Goal: Task Accomplishment & Management: Manage account settings

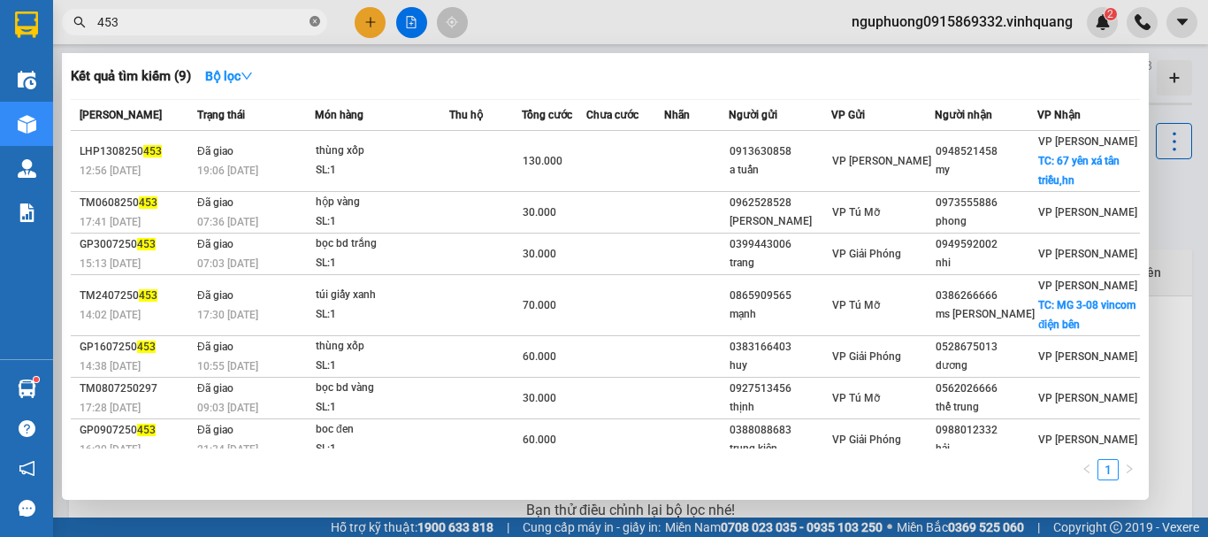
click at [317, 23] on icon "close-circle" at bounding box center [315, 21] width 11 height 11
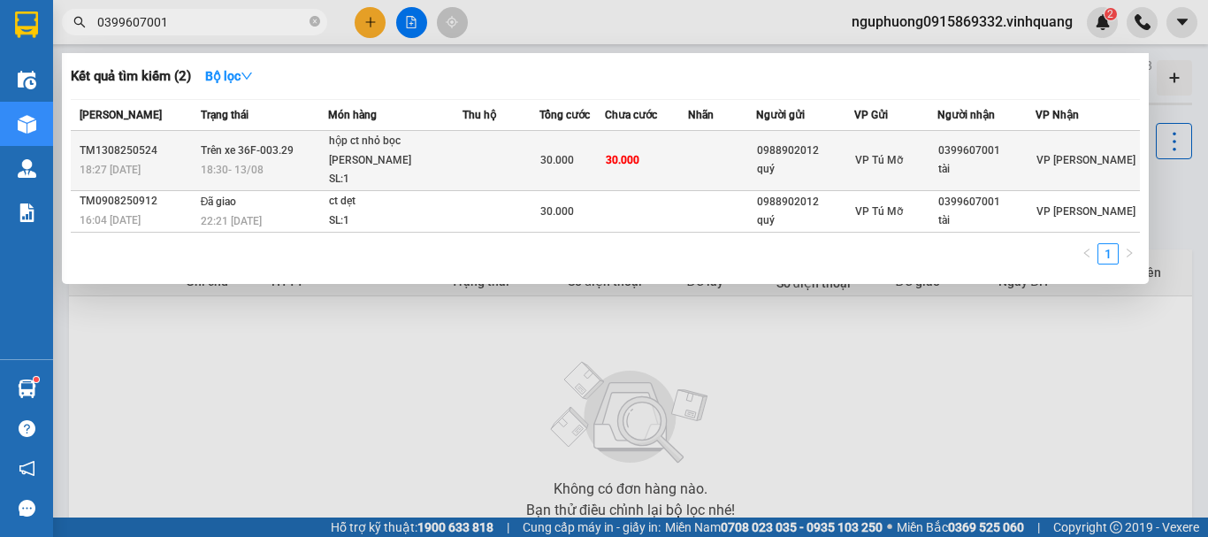
type input "0399607001"
click at [343, 141] on div "hộp ct nhỏ bọc [PERSON_NAME]" at bounding box center [395, 151] width 133 height 38
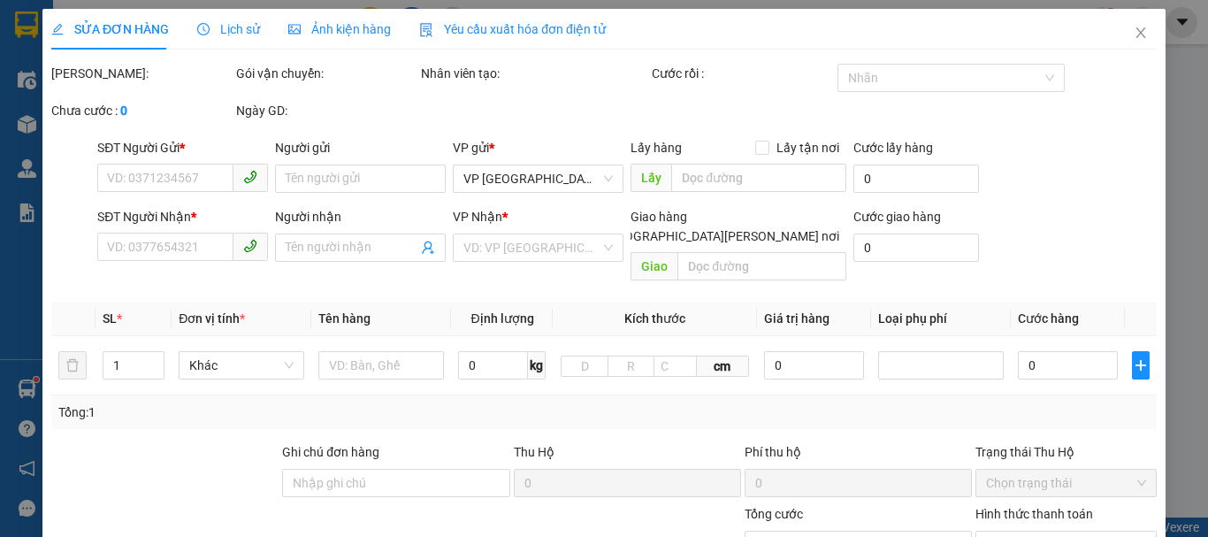
type input "0988902012"
type input "quý"
type input "0399607001"
type input "tài"
type input "30.000"
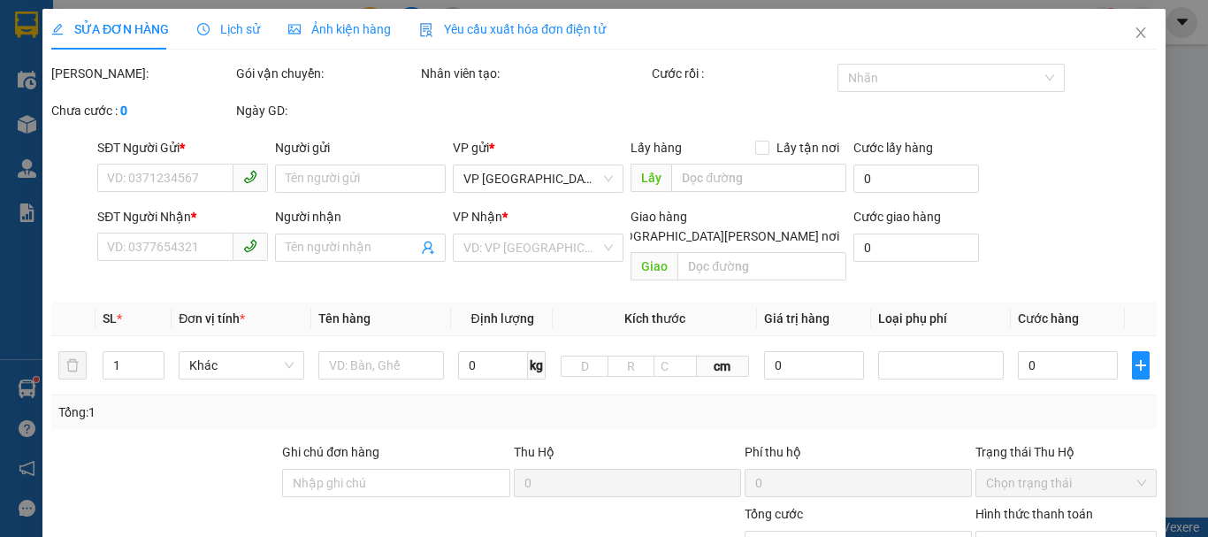
type input "30.000"
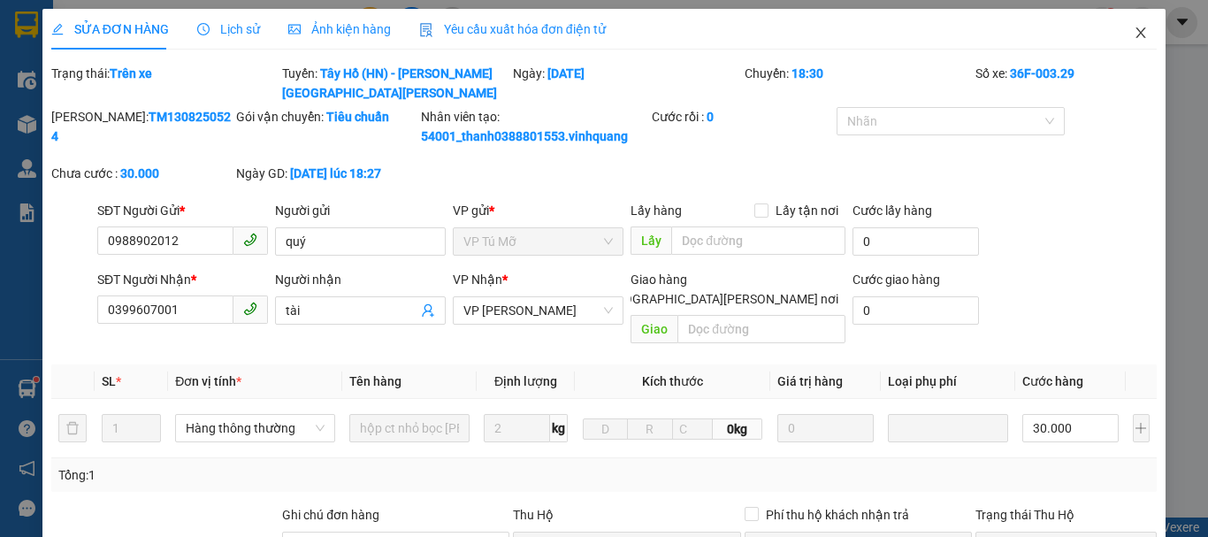
click at [1134, 29] on icon "close" at bounding box center [1141, 33] width 14 height 14
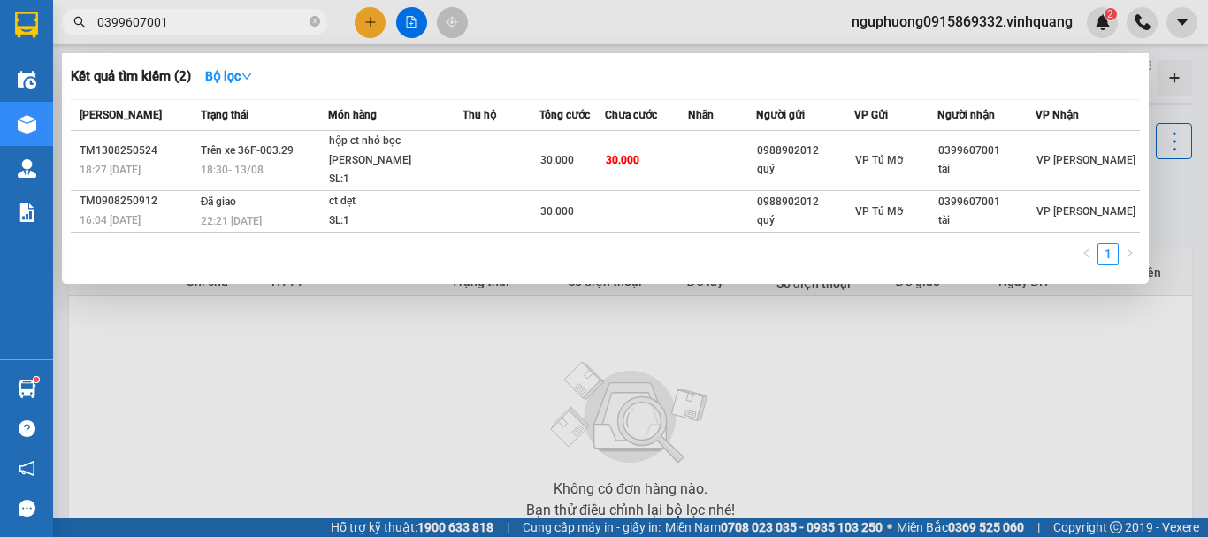
click at [318, 19] on icon "close-circle" at bounding box center [315, 21] width 11 height 11
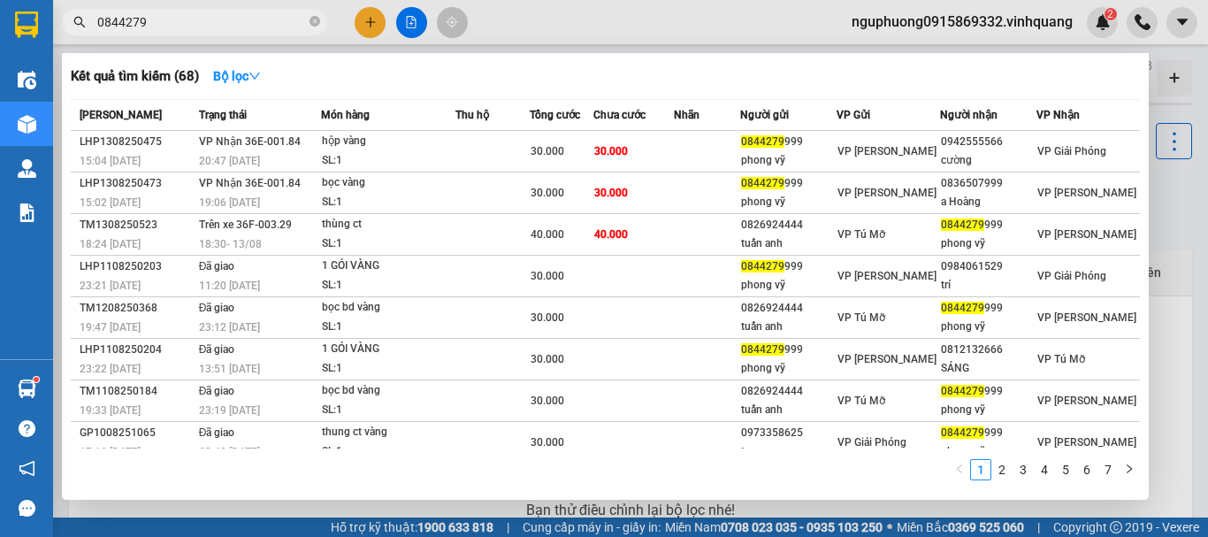
type input "0844279"
click at [1016, 22] on div at bounding box center [604, 268] width 1208 height 537
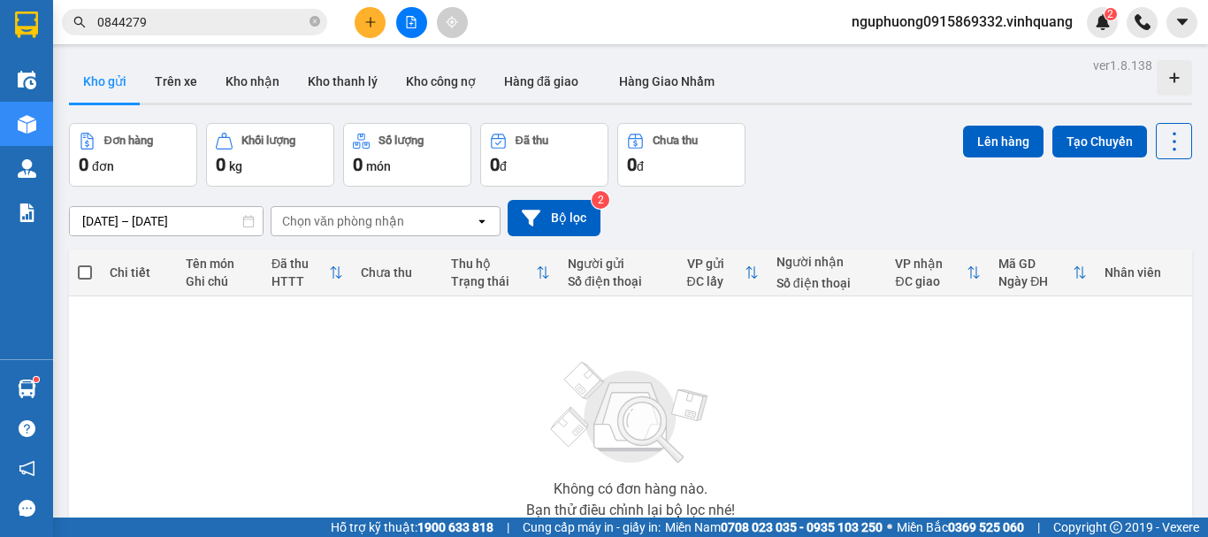
click at [957, 23] on span "nguphuong0915869332.vinhquang" at bounding box center [962, 22] width 249 height 22
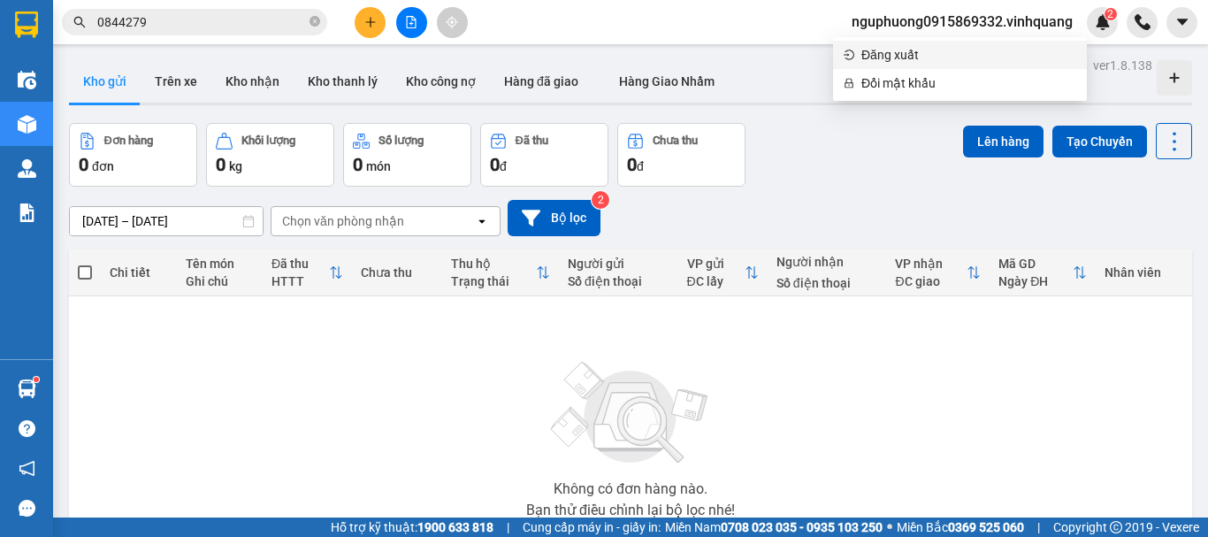
click at [887, 57] on span "Đăng xuất" at bounding box center [969, 54] width 215 height 19
